Goal: Browse casually: Explore the website without a specific task or goal

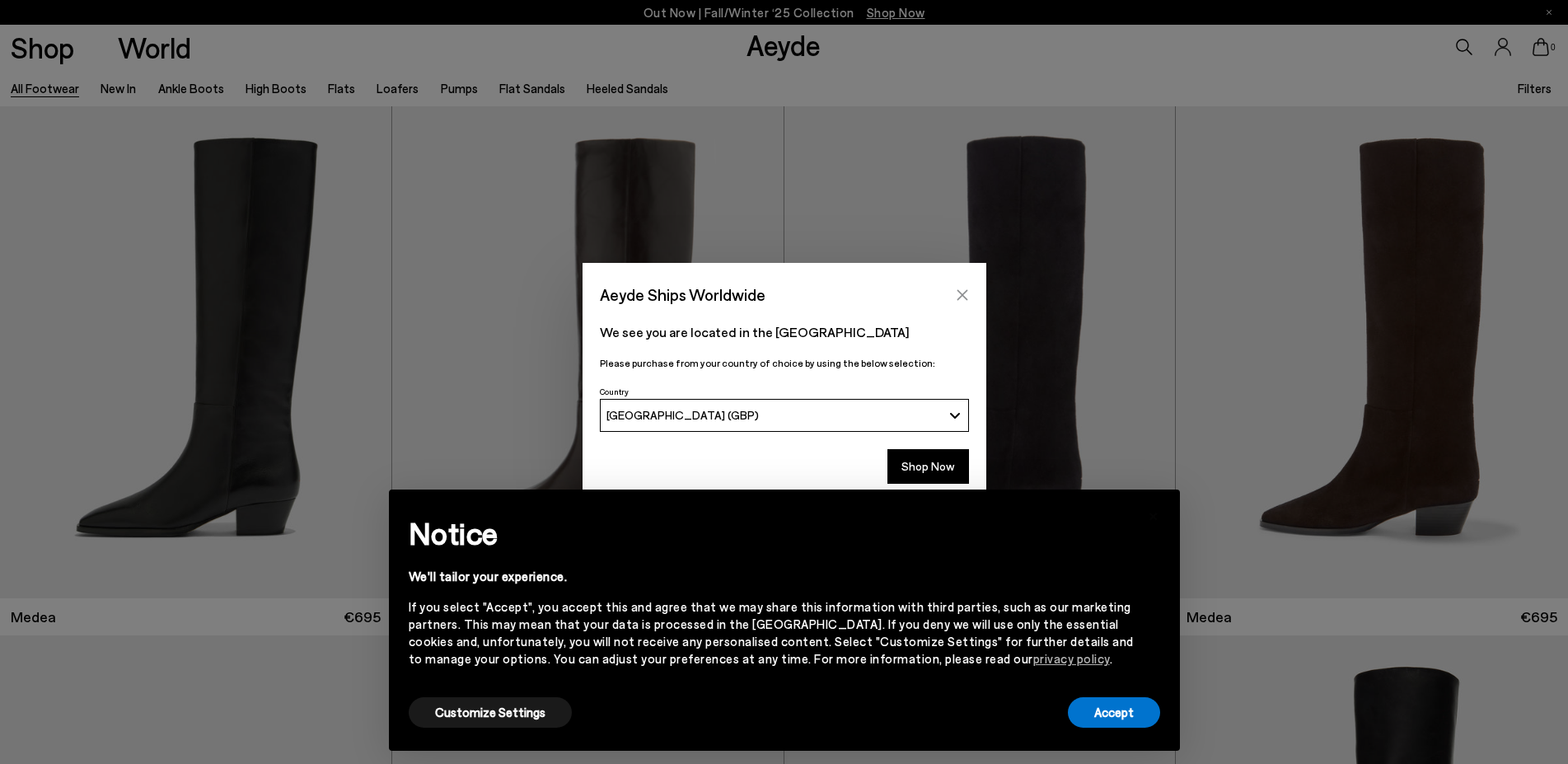
click at [956, 294] on icon "Close" at bounding box center [963, 295] width 13 height 13
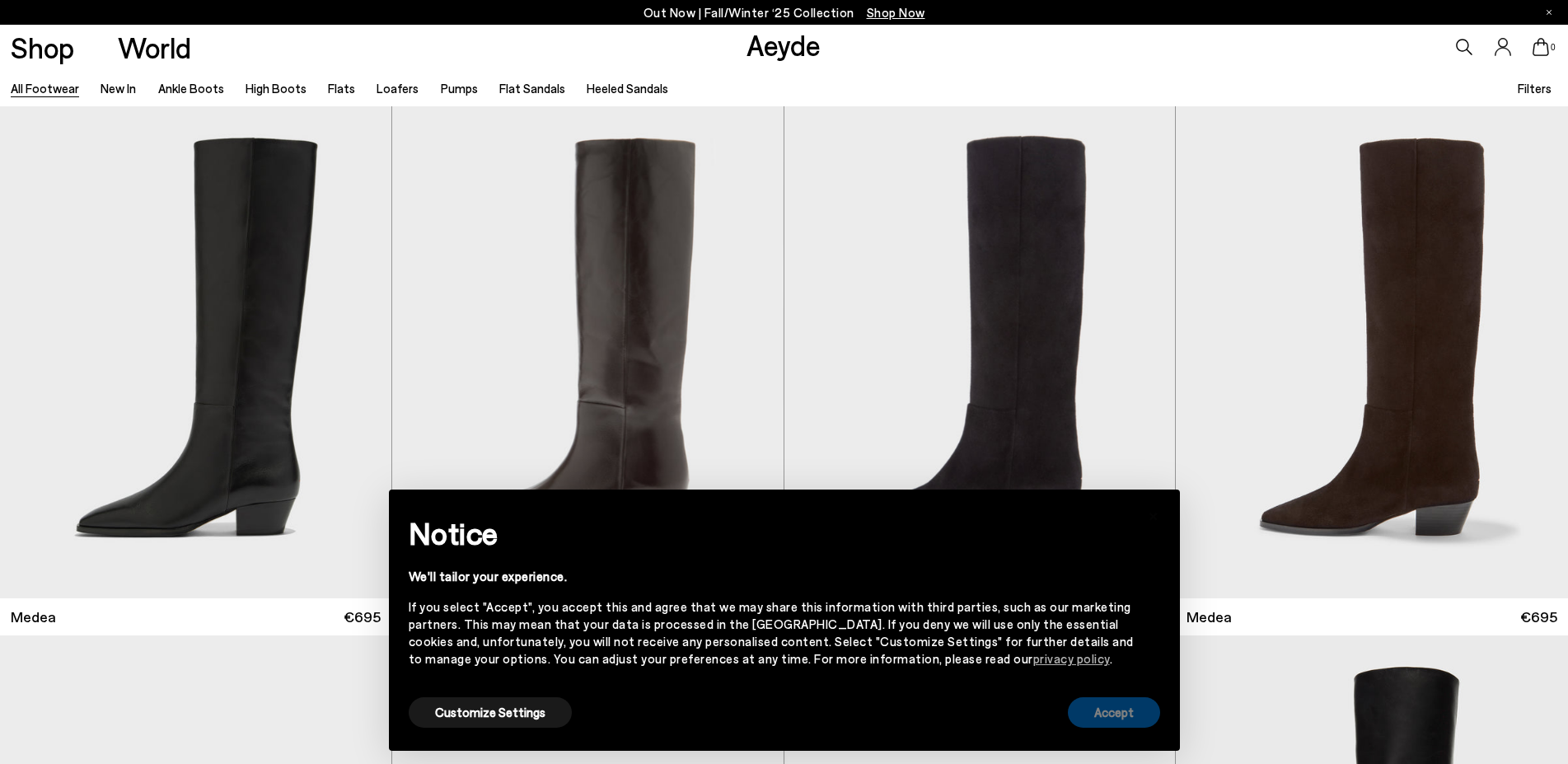
click at [1120, 722] on button "Accept" at bounding box center [1114, 712] width 92 height 31
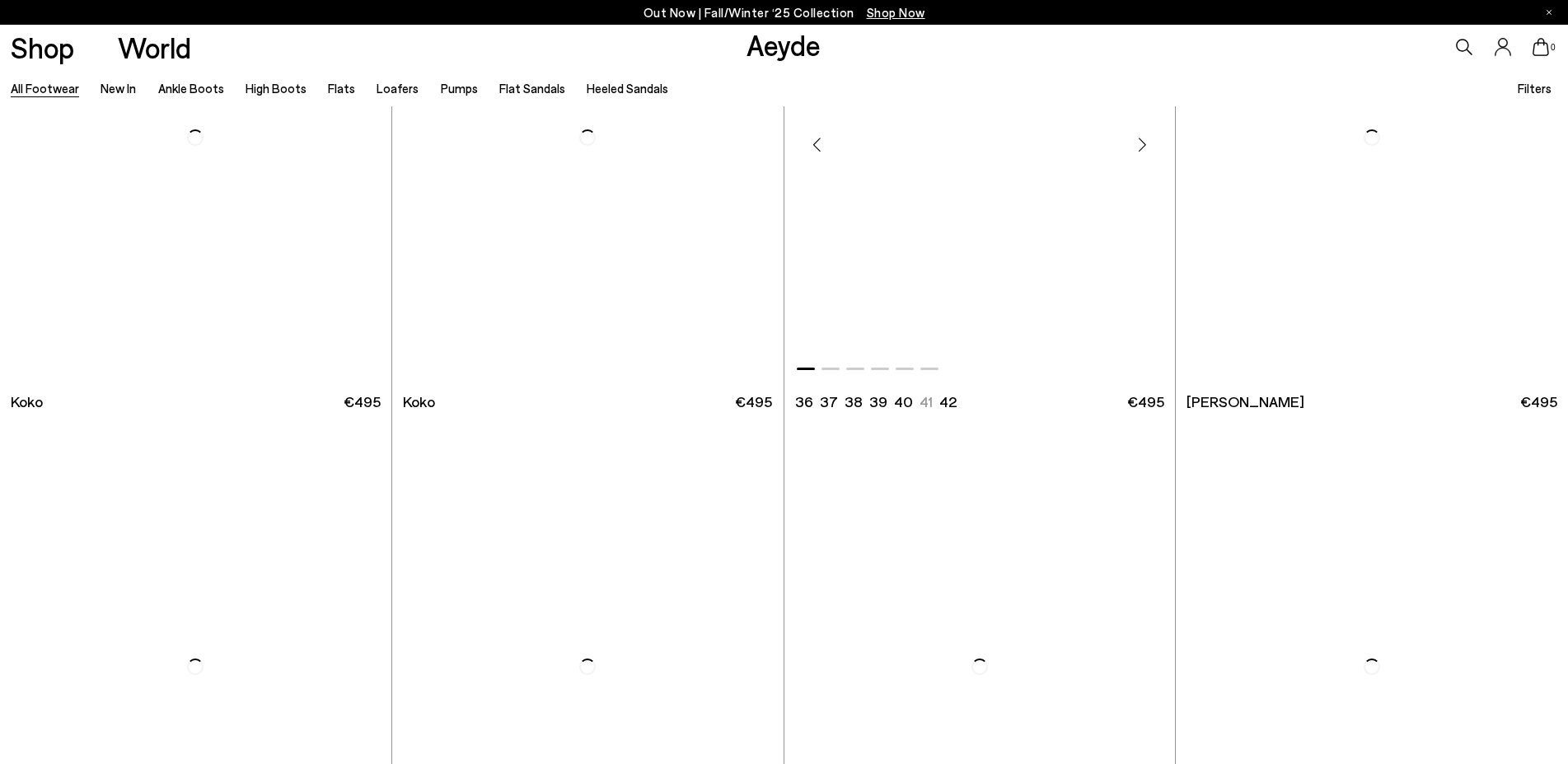
scroll to position [3276, 0]
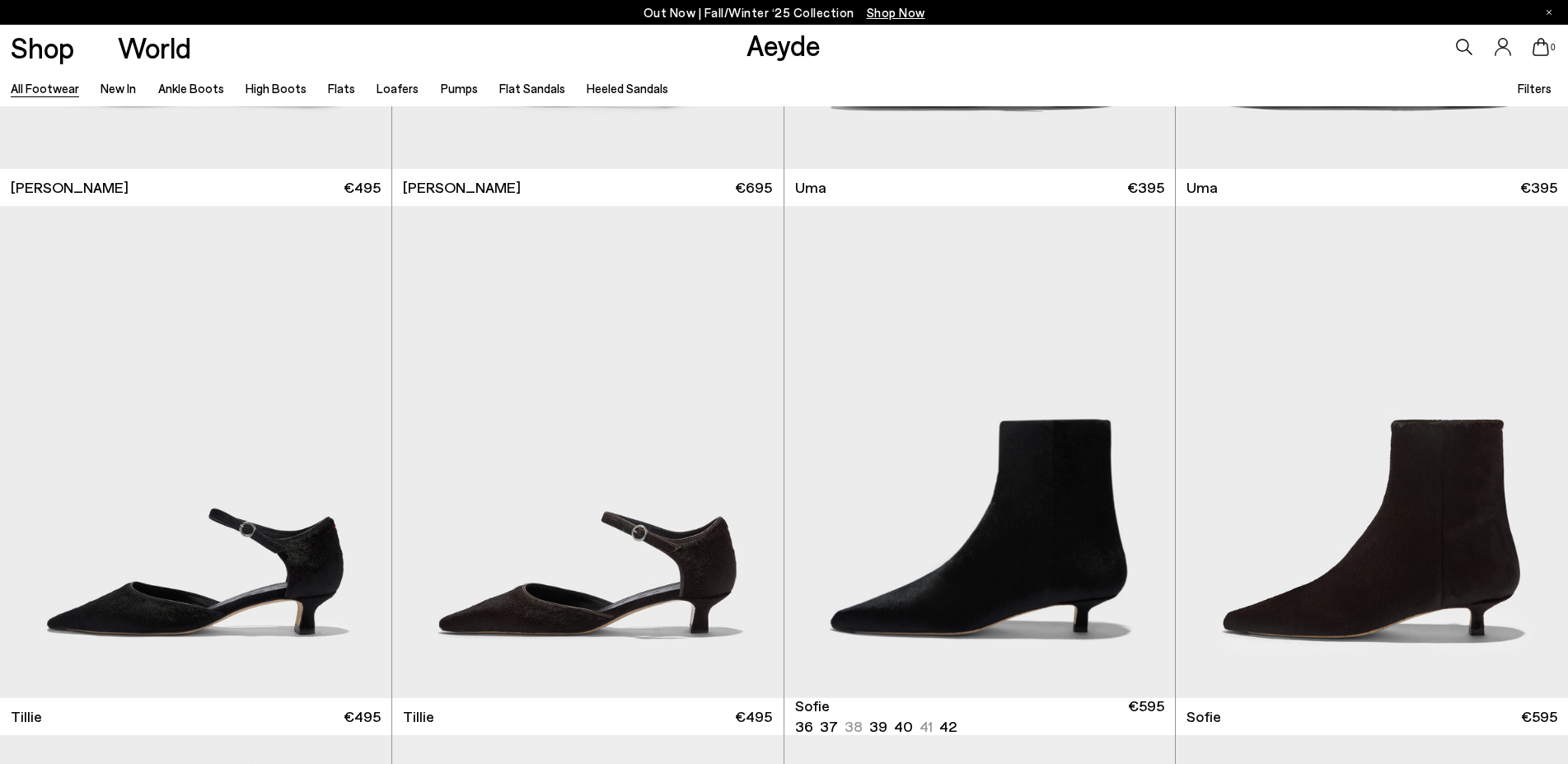
scroll to position [5209, 0]
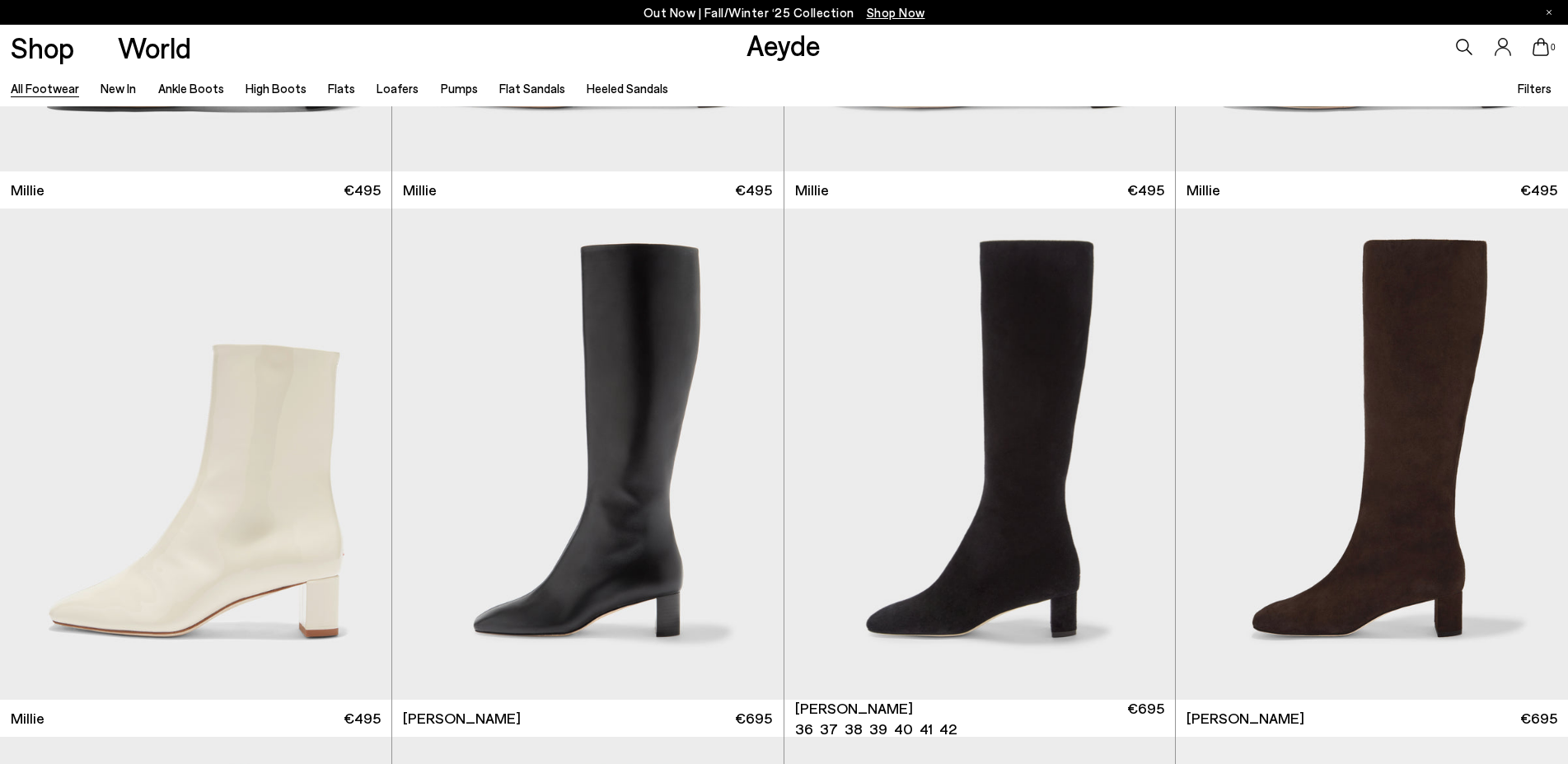
scroll to position [8905, 0]
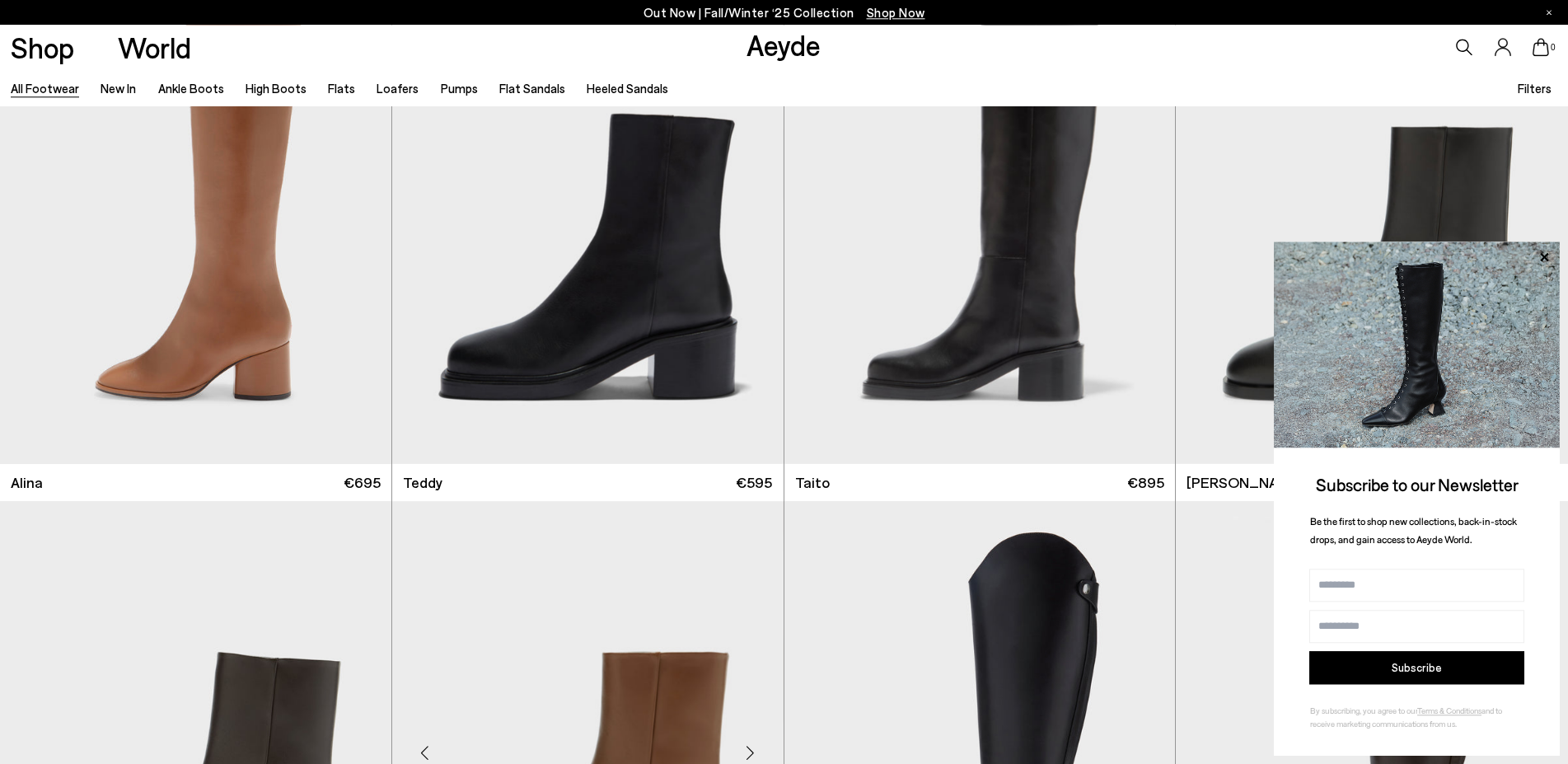
scroll to position [11762, 0]
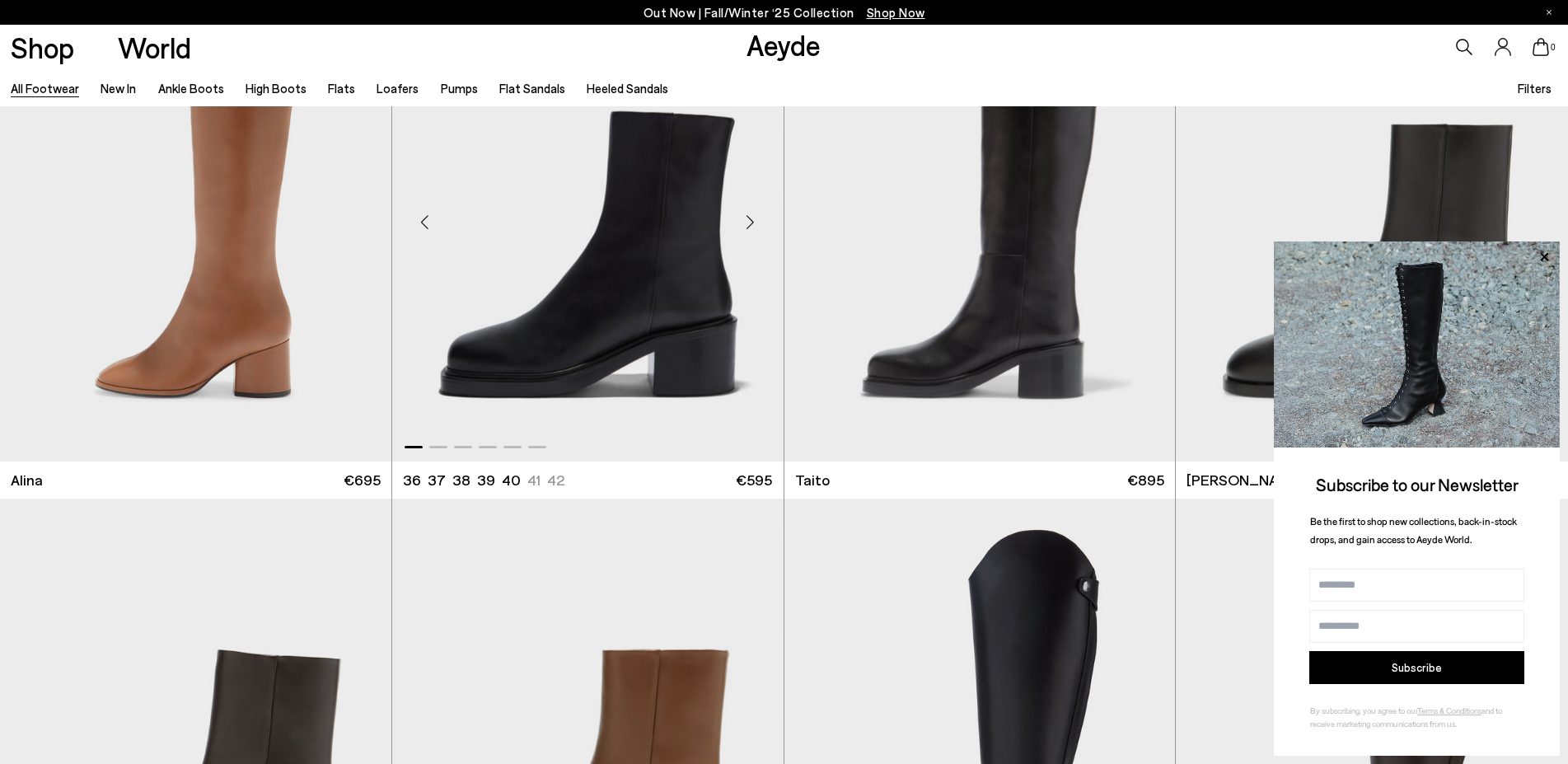
click at [743, 226] on div "Next slide" at bounding box center [751, 221] width 50 height 50
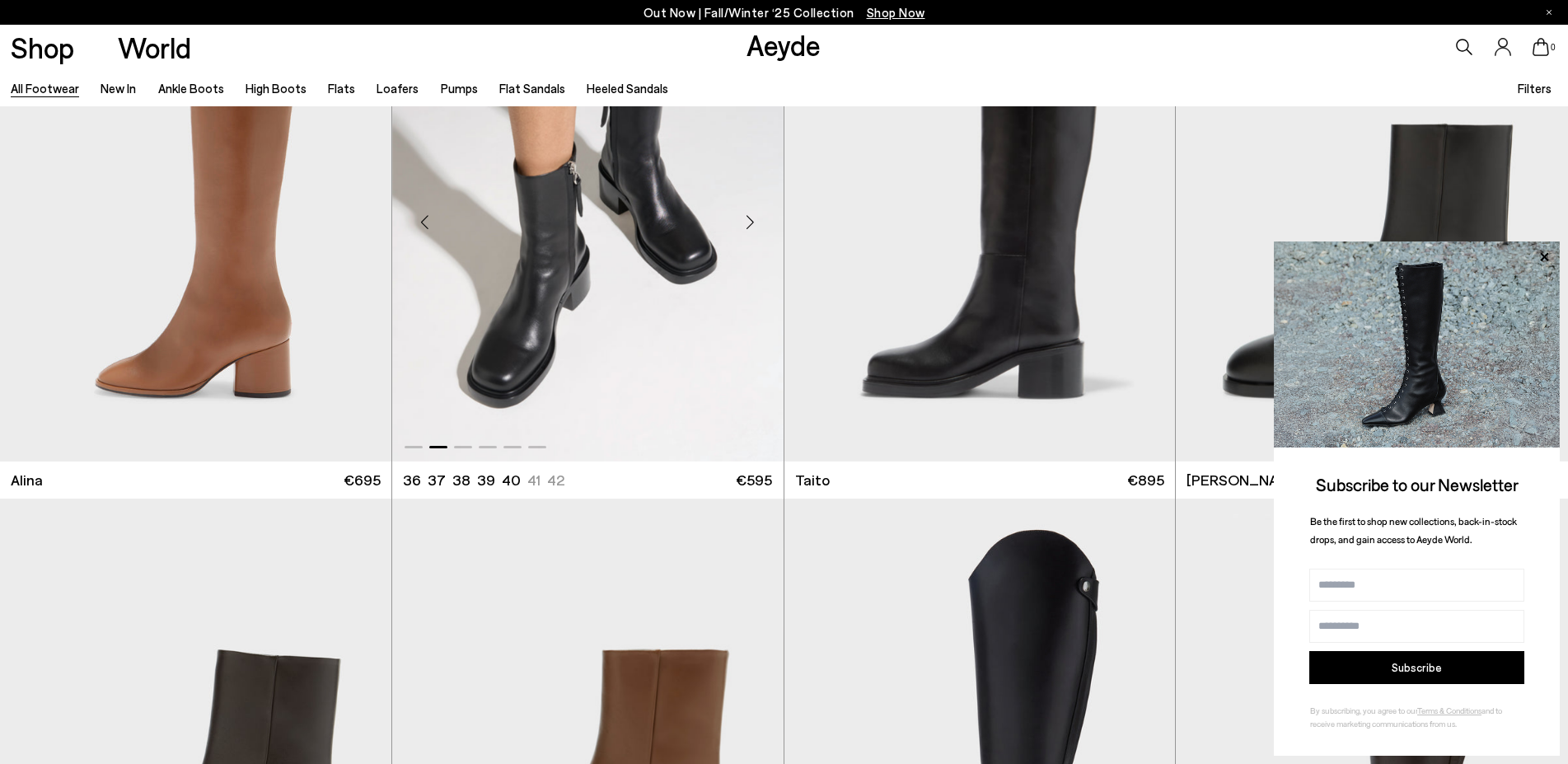
click at [746, 225] on div "Next slide" at bounding box center [751, 221] width 50 height 50
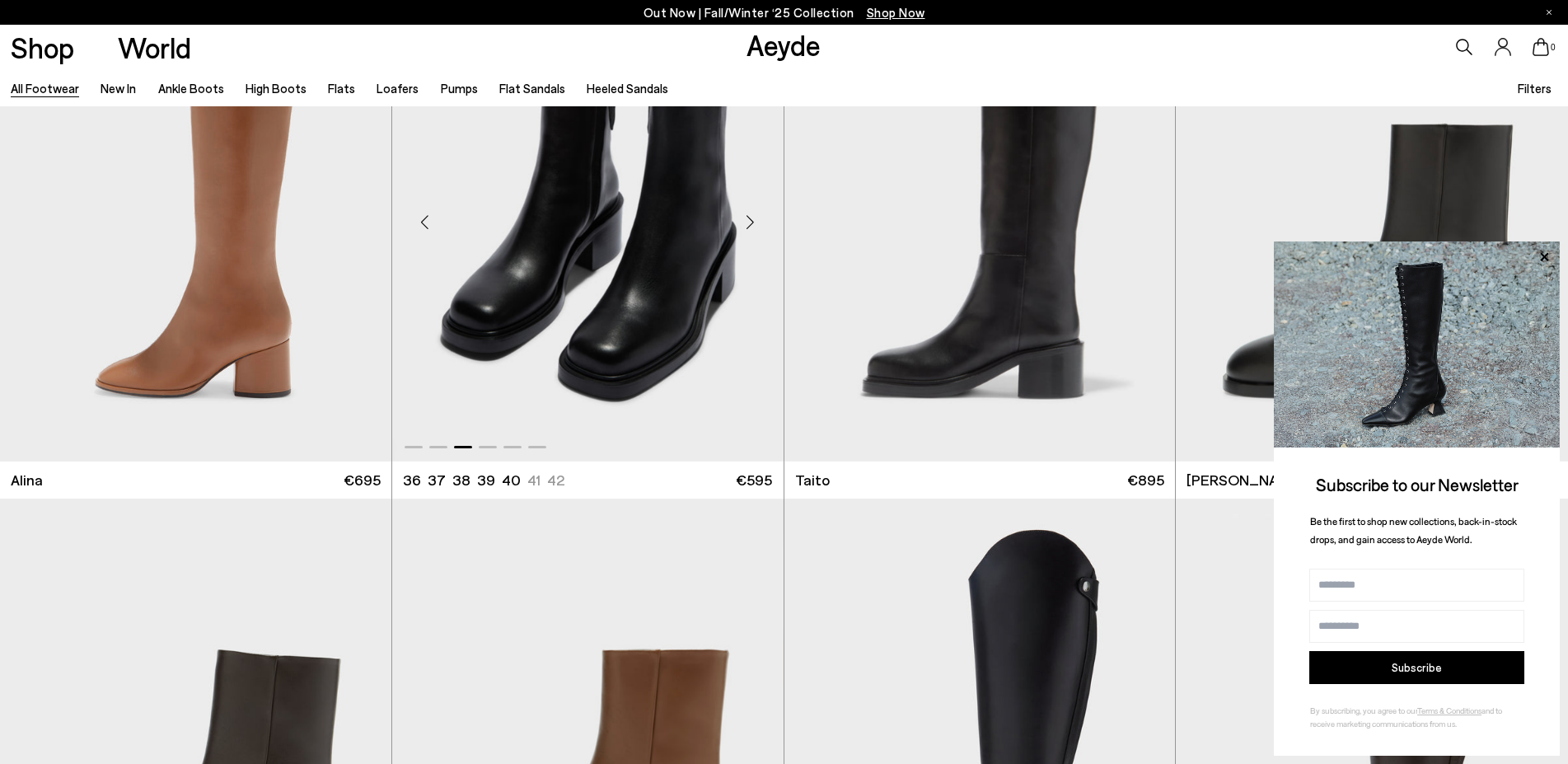
click at [746, 225] on div "Next slide" at bounding box center [751, 221] width 50 height 50
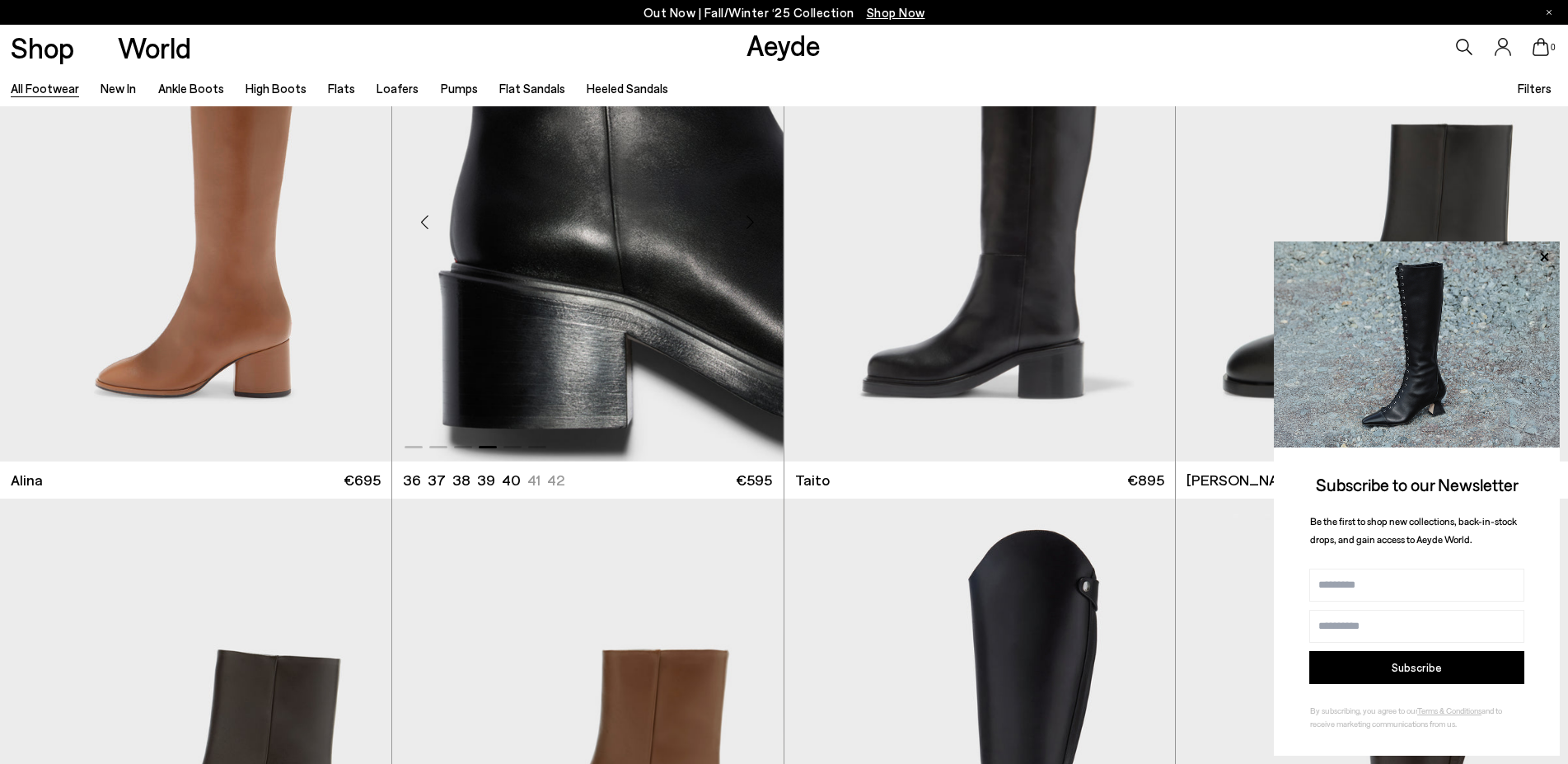
click at [746, 225] on div "Next slide" at bounding box center [751, 221] width 50 height 50
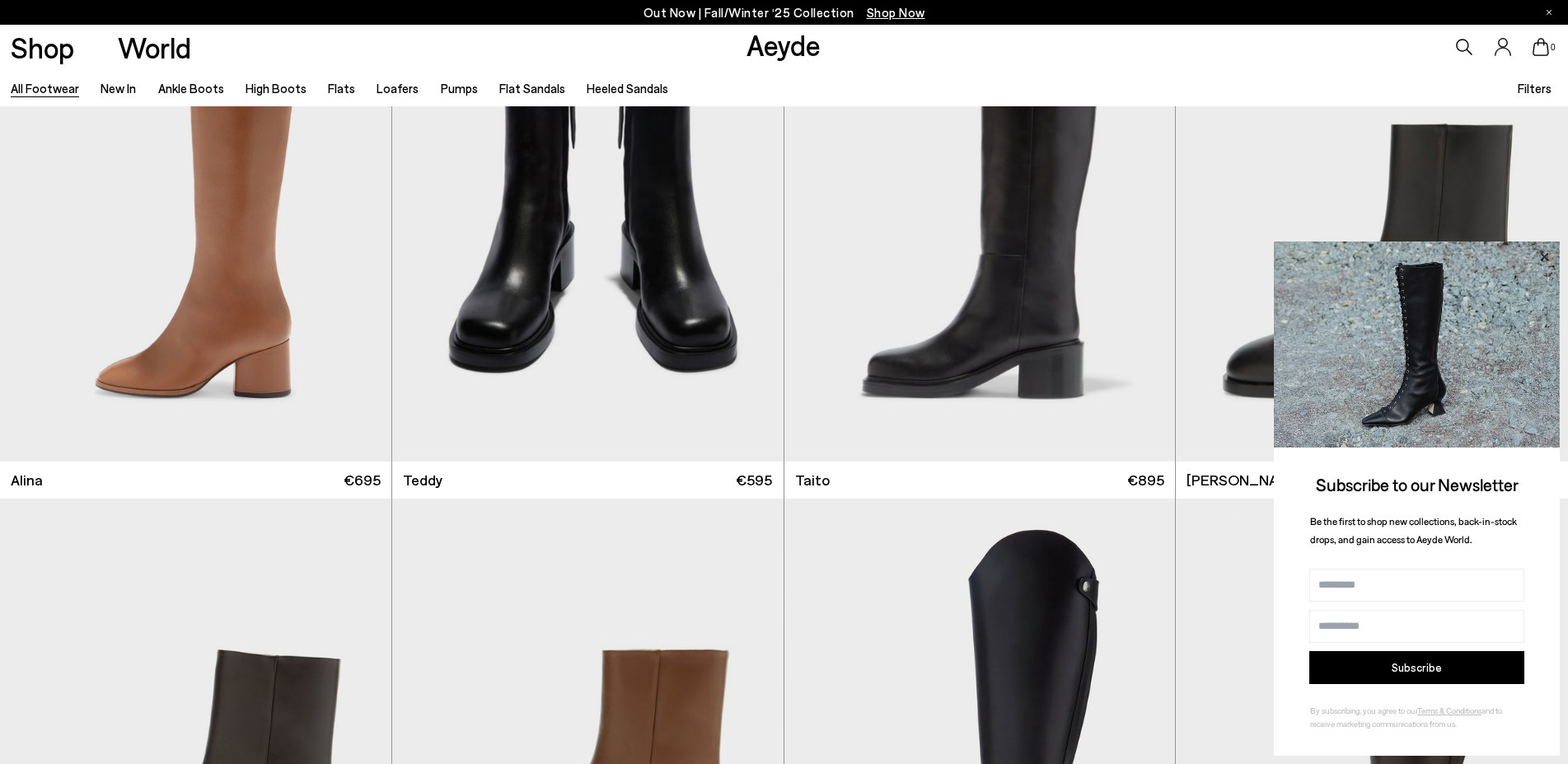
click at [1548, 255] on icon at bounding box center [1544, 257] width 21 height 21
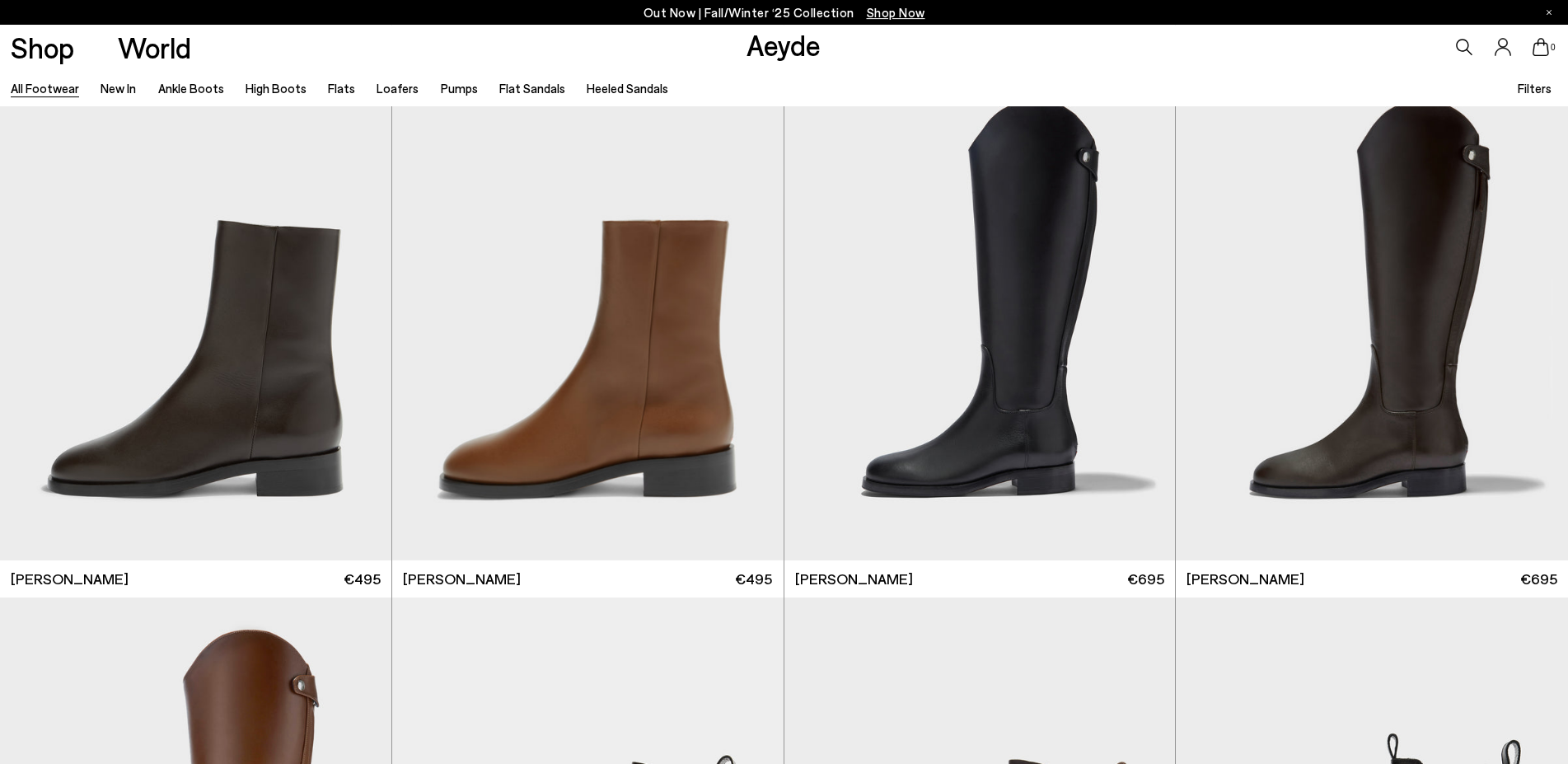
scroll to position [12266, 0]
